Goal: Information Seeking & Learning: Compare options

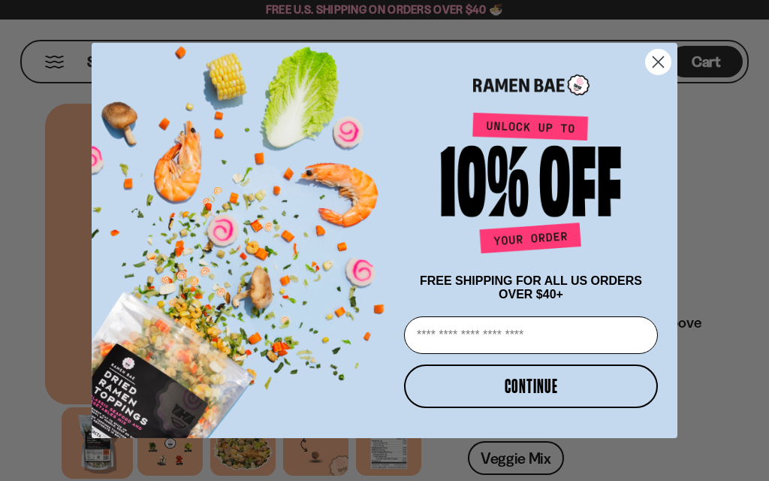
click at [650, 61] on circle "Close dialog" at bounding box center [658, 62] width 25 height 25
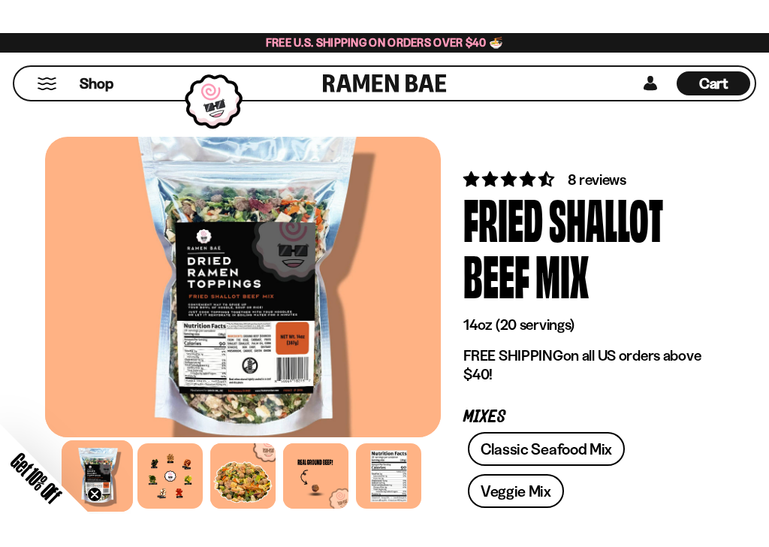
scroll to position [247, 0]
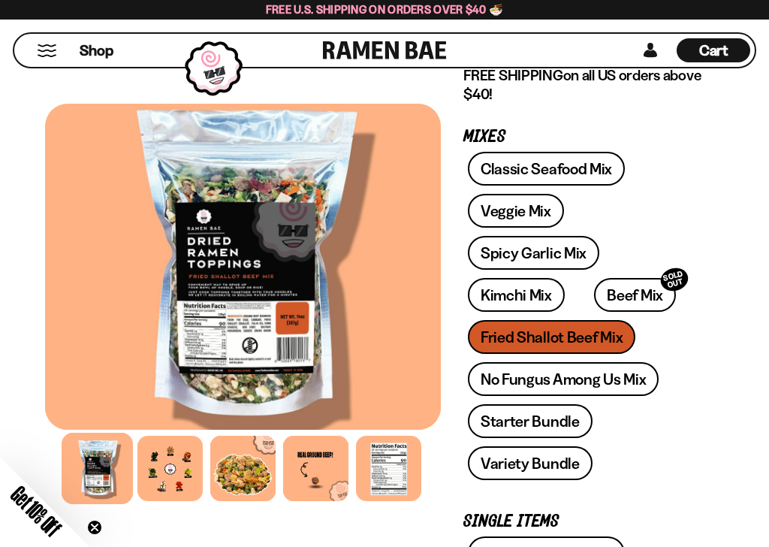
click at [507, 214] on link "Veggie Mix" at bounding box center [516, 211] width 96 height 34
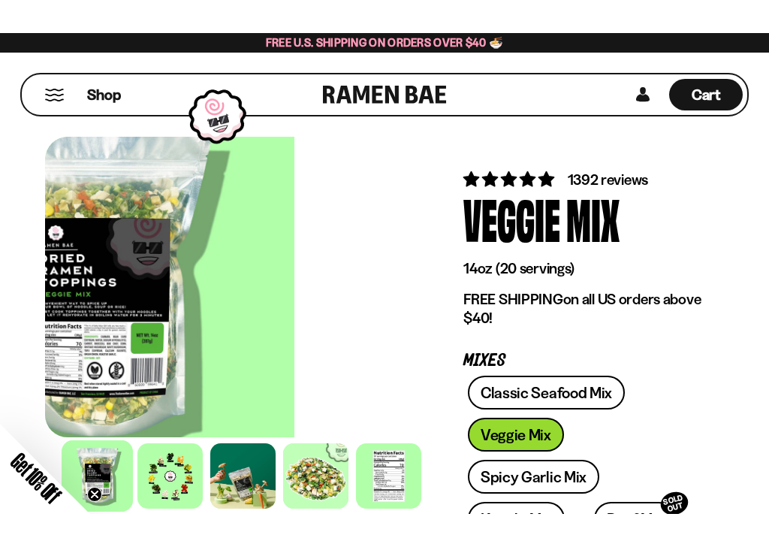
scroll to position [60, 0]
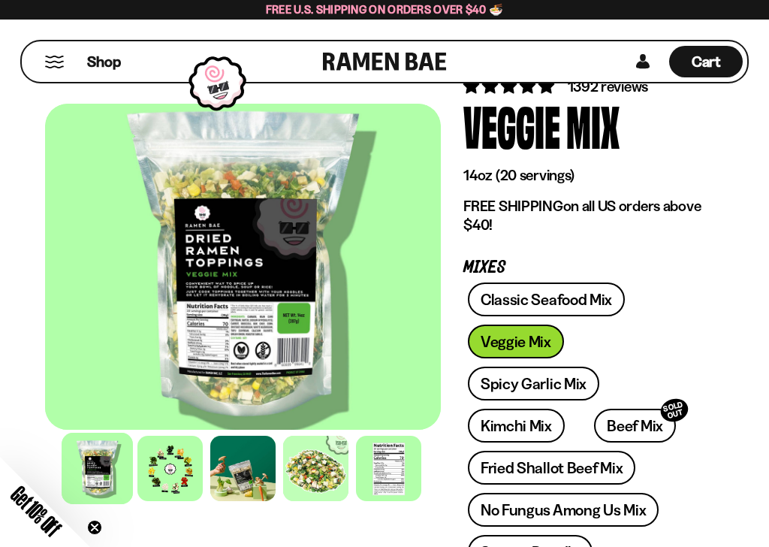
click at [631, 316] on div "Classic Seafood Mix Veggie Mix Spicy Garlic Mix Kimchi Mix Beef Mix SOLD OUT" at bounding box center [582, 450] width 238 height 336
click at [575, 469] on link "Fried Shallot Beef Mix" at bounding box center [551, 468] width 167 height 34
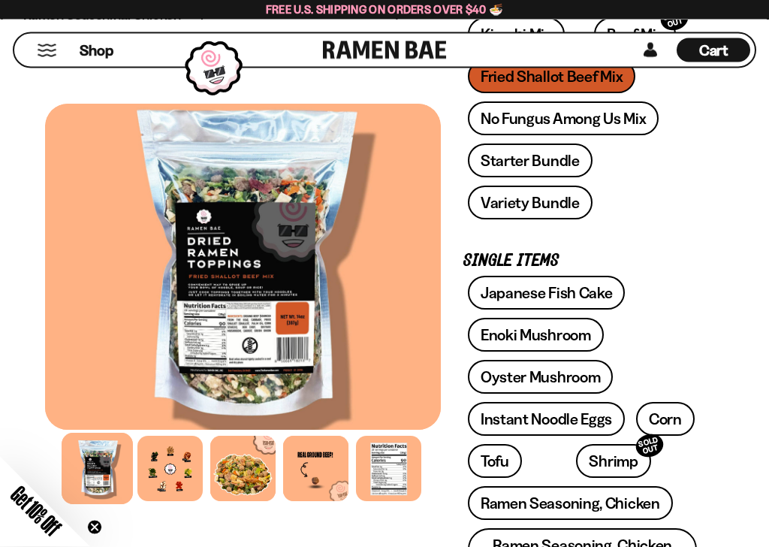
scroll to position [508, 0]
click at [576, 371] on link "Oyster Mushroom" at bounding box center [541, 377] width 146 height 34
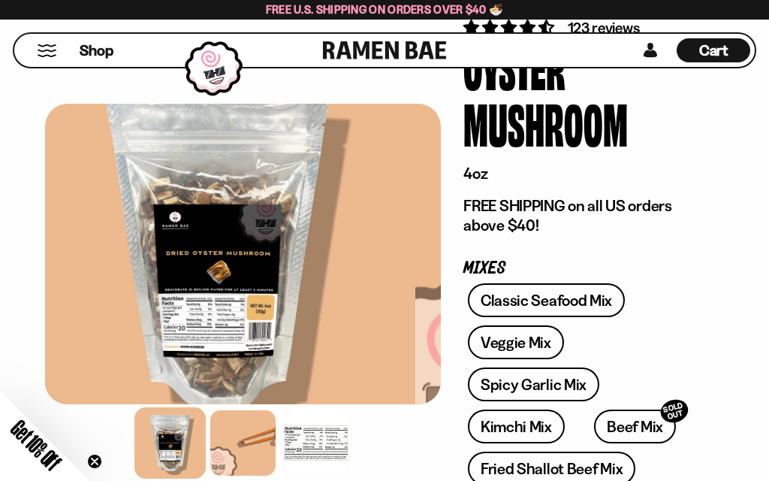
scroll to position [119, 0]
